Goal: Task Accomplishment & Management: Complete application form

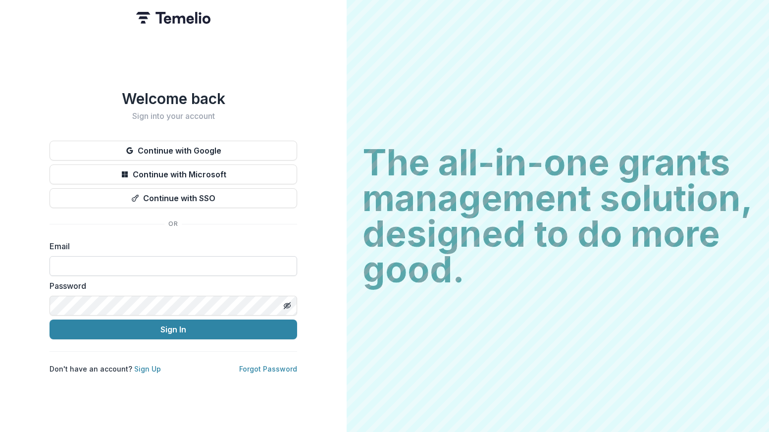
click at [110, 262] on input at bounding box center [174, 266] width 248 height 20
type input "**********"
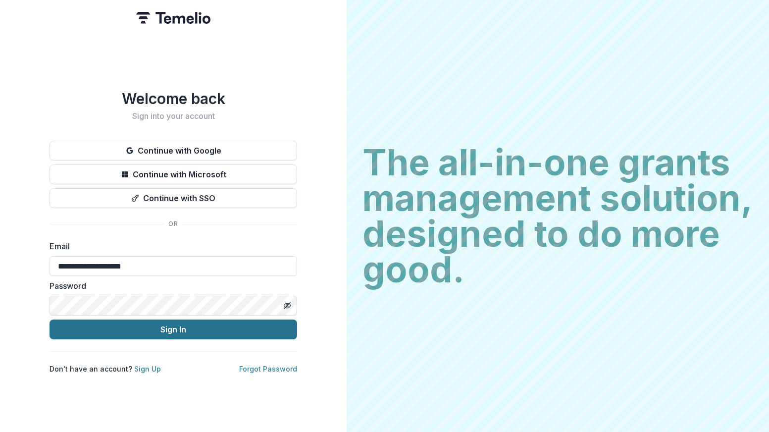
click at [136, 325] on button "Sign In" at bounding box center [174, 329] width 248 height 20
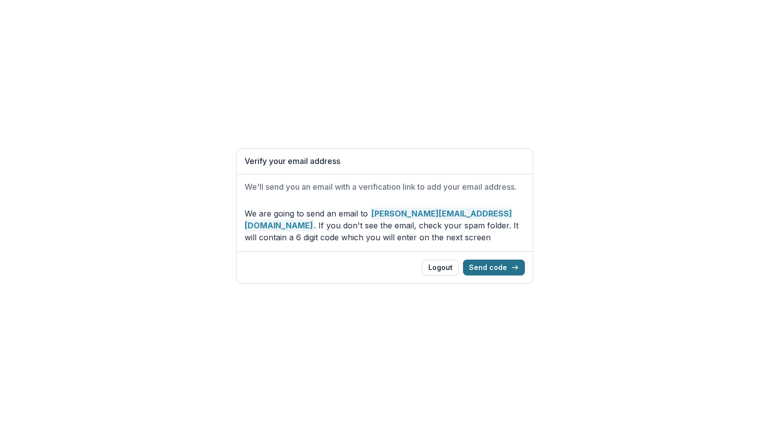
click at [493, 268] on button "Send code" at bounding box center [494, 267] width 62 height 16
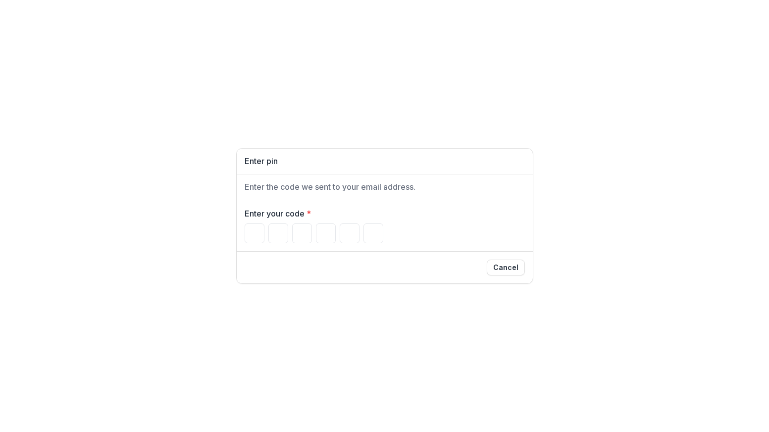
type input "*"
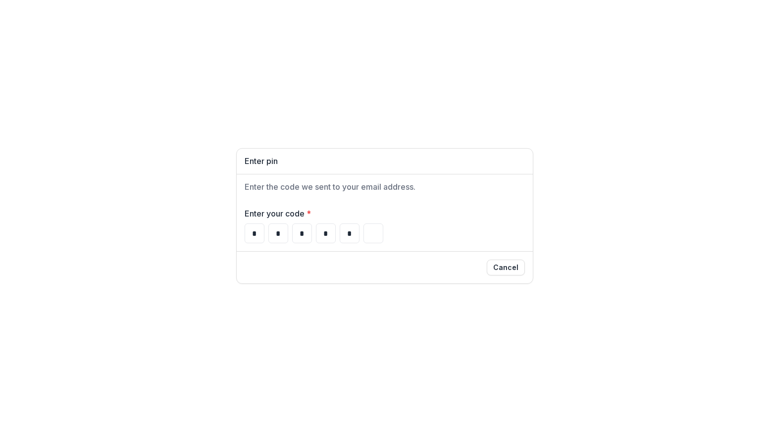
type input "*"
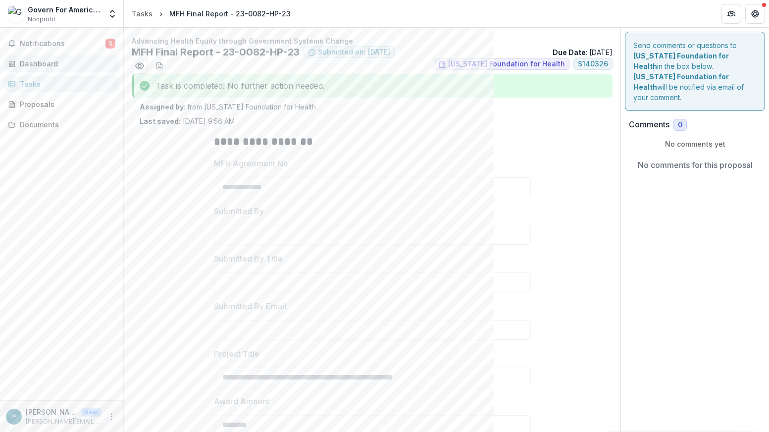
click at [48, 62] on div "Dashboard" at bounding box center [66, 63] width 92 height 10
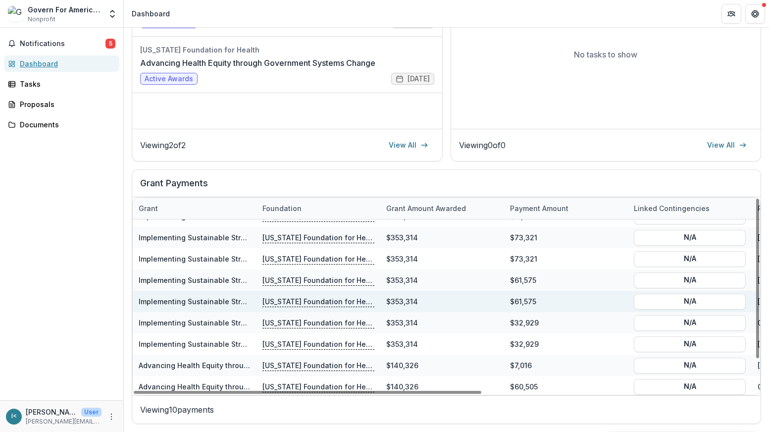
scroll to position [38, 0]
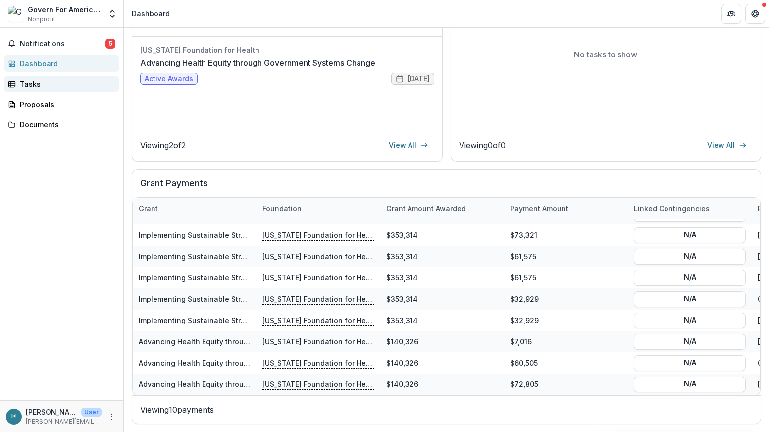
click at [32, 86] on div "Tasks" at bounding box center [66, 84] width 92 height 10
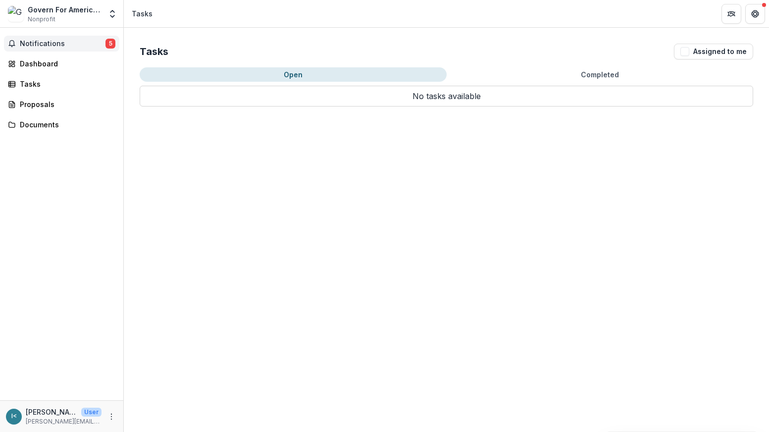
click at [57, 43] on span "Notifications" at bounding box center [63, 44] width 86 height 8
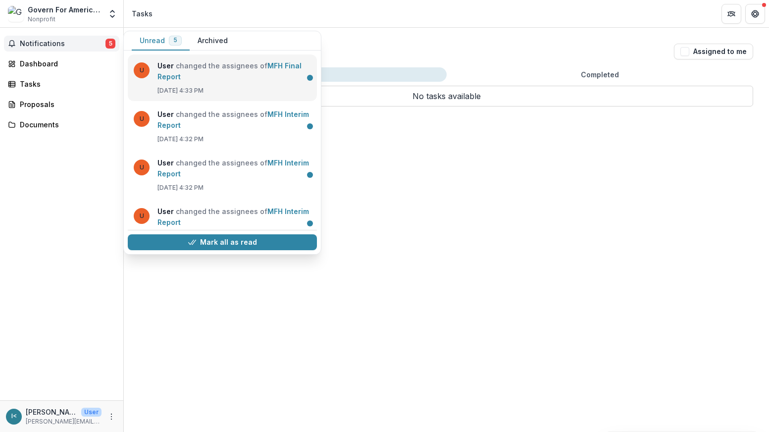
click at [216, 75] on link "MFH Final Report" at bounding box center [229, 70] width 144 height 19
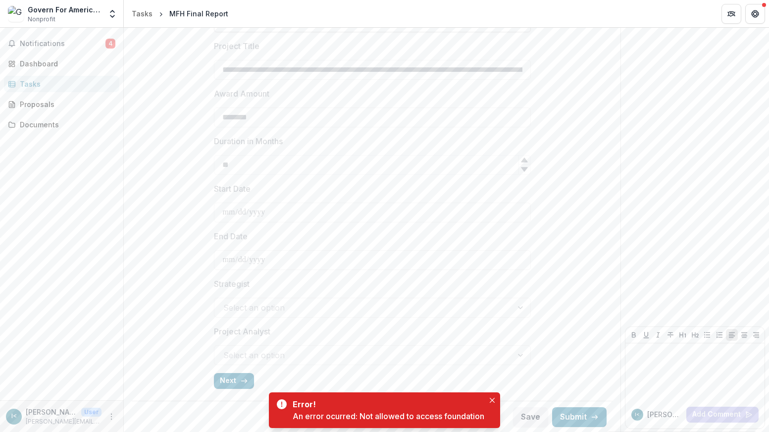
scroll to position [285, 0]
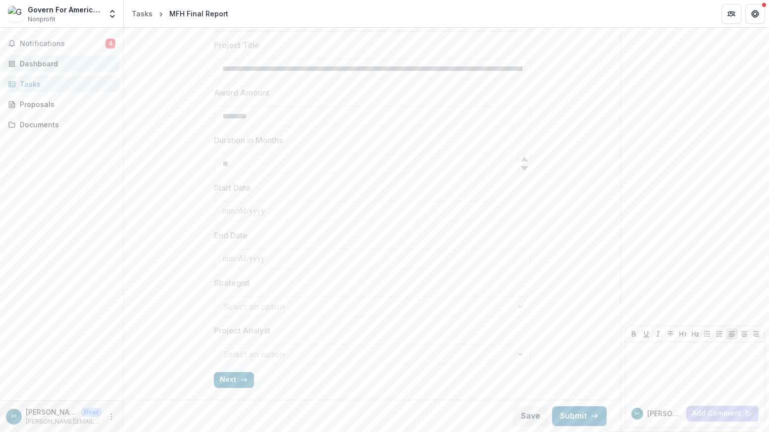
click at [35, 61] on div "Dashboard" at bounding box center [66, 63] width 92 height 10
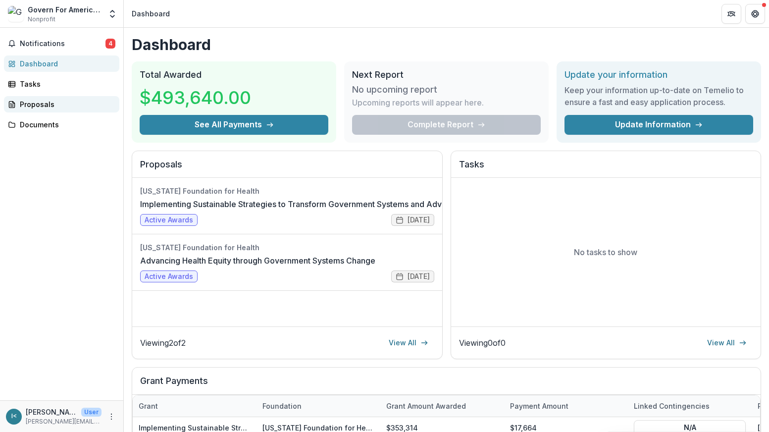
click at [41, 103] on div "Proposals" at bounding box center [66, 104] width 92 height 10
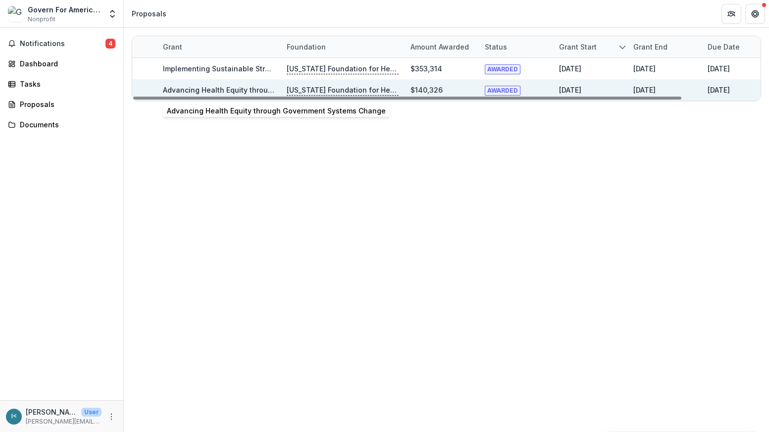
click at [234, 88] on link "Advancing Health Equity through Government Systems Change" at bounding box center [272, 90] width 219 height 8
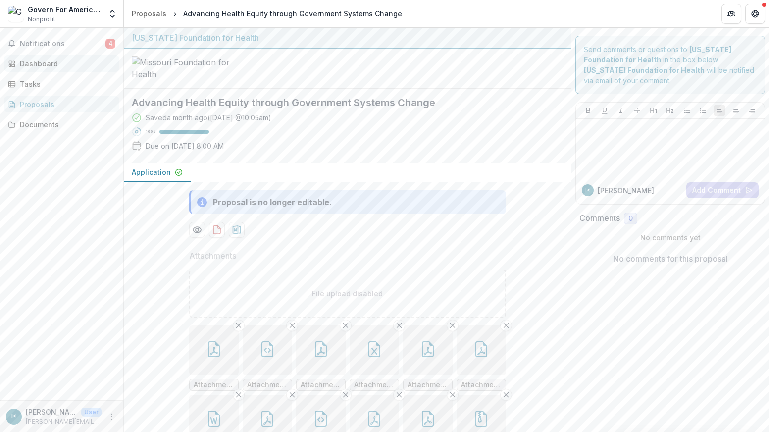
click at [37, 61] on div "Dashboard" at bounding box center [66, 63] width 92 height 10
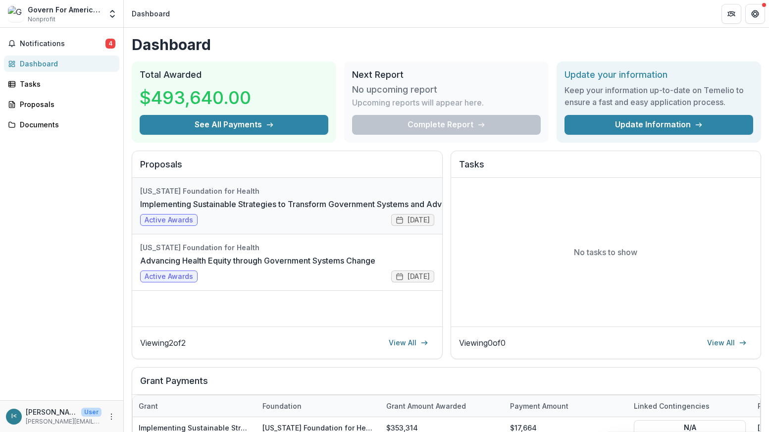
click at [252, 210] on link "Implementing Sustainable Strategies to Transform Government Systems and Advance…" at bounding box center [353, 204] width 427 height 12
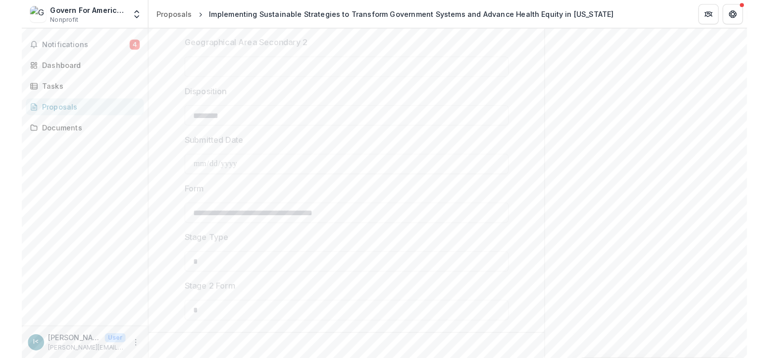
scroll to position [1784, 0]
